Goal: Find specific page/section: Find specific page/section

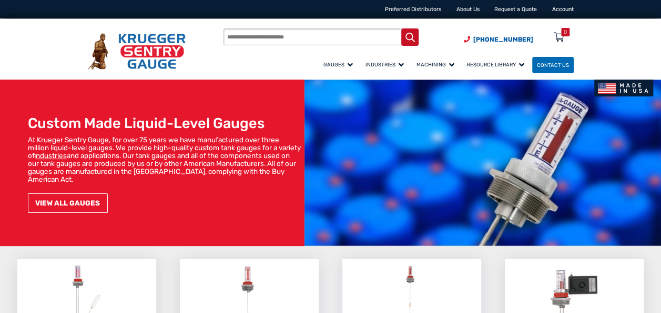
click at [52, 206] on link "VIEW ALL GAUGES" at bounding box center [68, 202] width 80 height 19
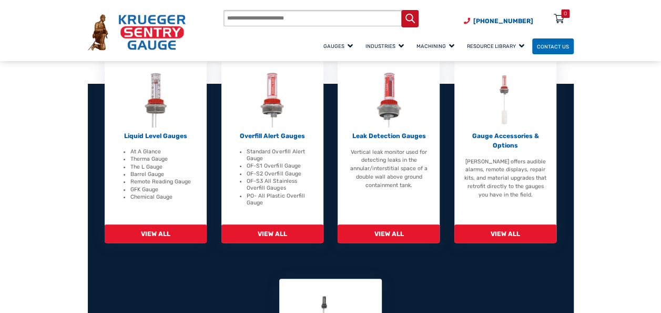
scroll to position [250, 0]
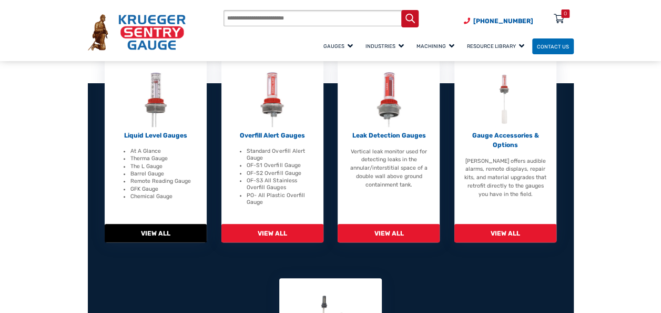
click at [162, 229] on span "View All" at bounding box center [156, 233] width 102 height 18
